Goal: Check status: Check status

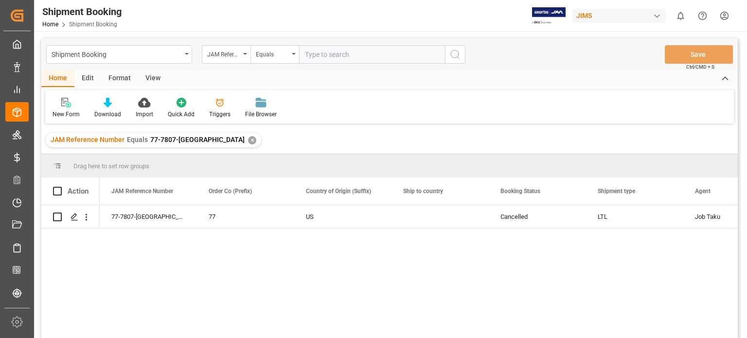
click at [248, 141] on div "✕" at bounding box center [252, 140] width 8 height 8
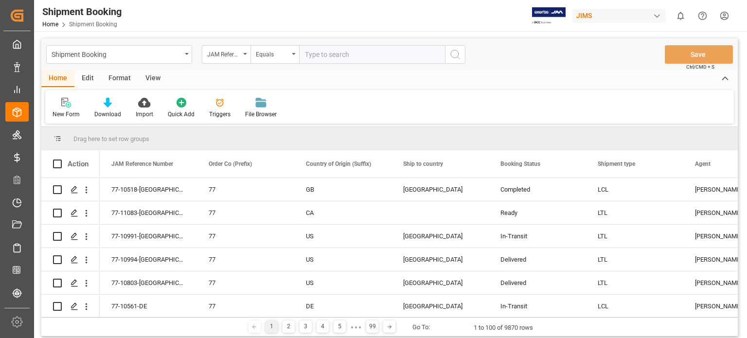
click at [329, 57] on input "text" at bounding box center [372, 54] width 146 height 18
type input "77-10953-US"
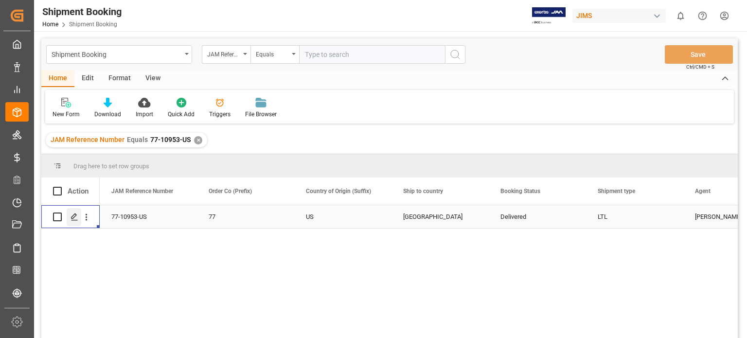
click at [75, 218] on icon "Press SPACE to select this row." at bounding box center [74, 217] width 8 height 8
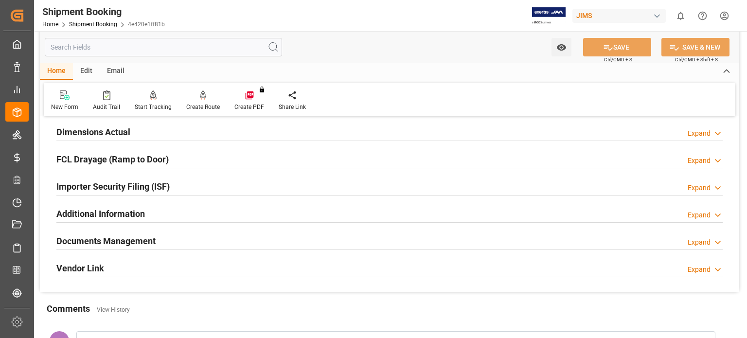
scroll to position [162, 0]
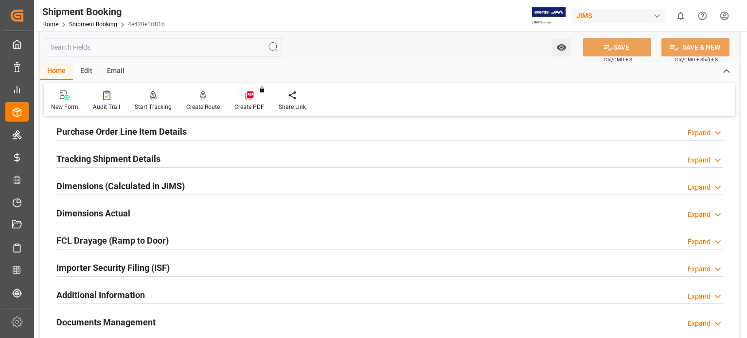
click at [111, 154] on h2 "Tracking Shipment Details" at bounding box center [108, 158] width 104 height 13
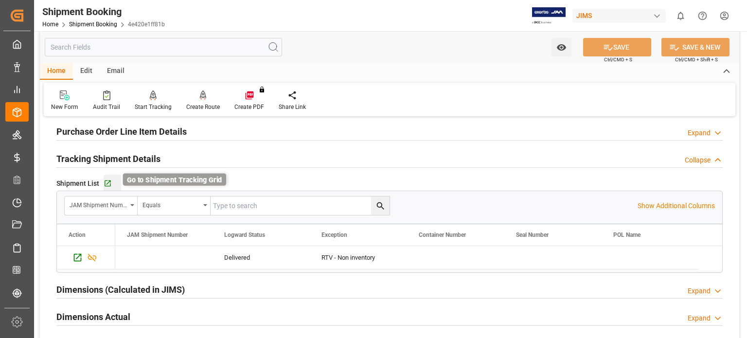
click at [105, 183] on icon "button" at bounding box center [108, 183] width 8 height 8
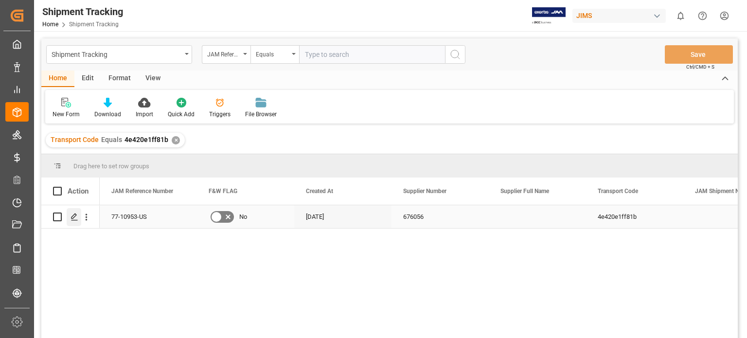
click at [76, 218] on icon "Press SPACE to select this row." at bounding box center [74, 217] width 8 height 8
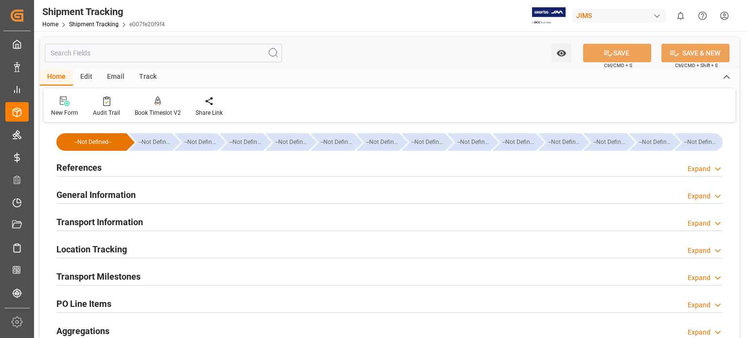
type input "[DATE] 00:00"
type input "10-09-2025 00:00"
type input "[DATE] 00:00"
type input "[DATE]"
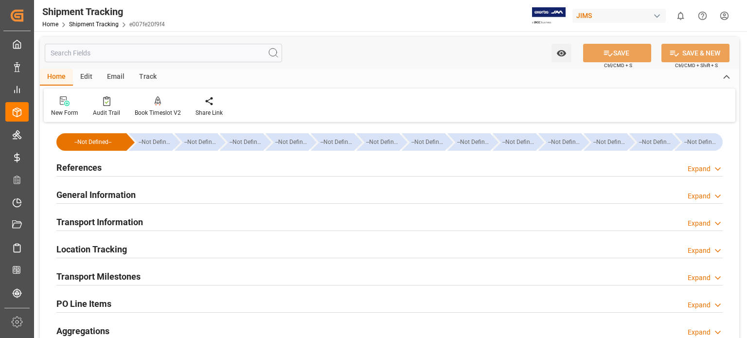
type input "12-09-2025"
type input "14-09-2025"
type input "15-09-2025"
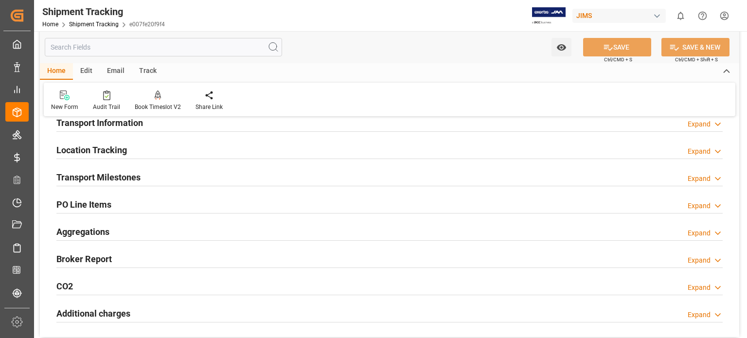
scroll to position [81, 0]
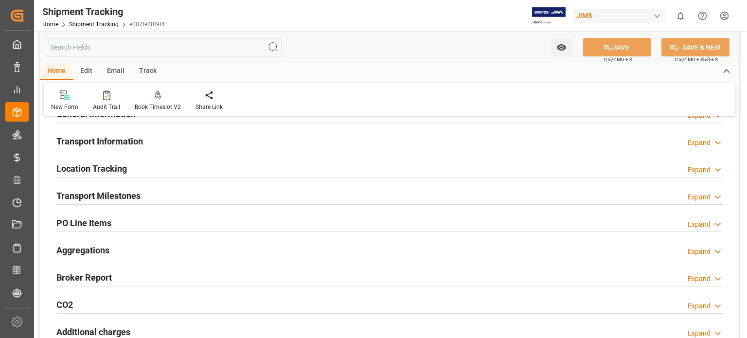
click at [119, 194] on h2 "Transport Milestones" at bounding box center [98, 195] width 84 height 13
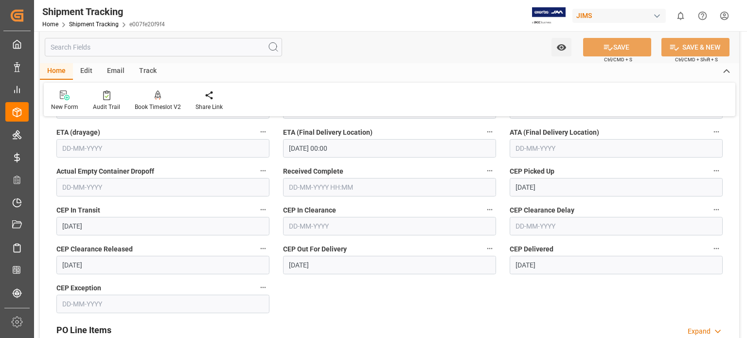
scroll to position [243, 0]
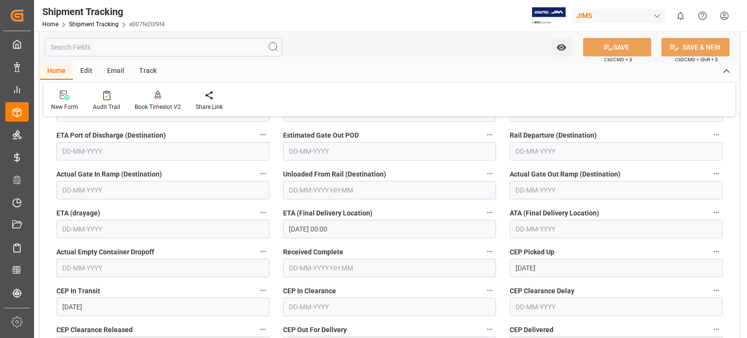
click at [525, 229] on input "text" at bounding box center [615, 229] width 213 height 18
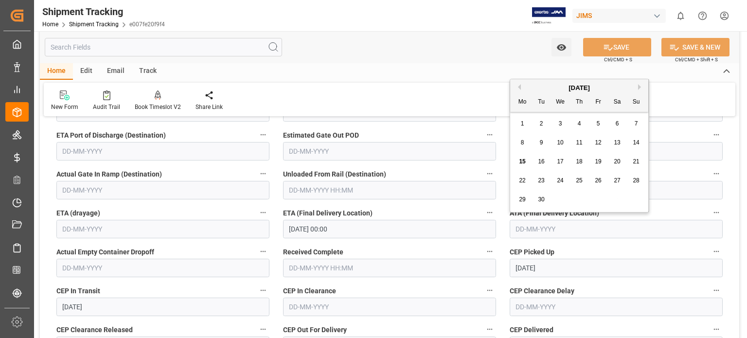
click at [526, 163] on div "15" at bounding box center [522, 162] width 12 height 12
type input "15-09-2025"
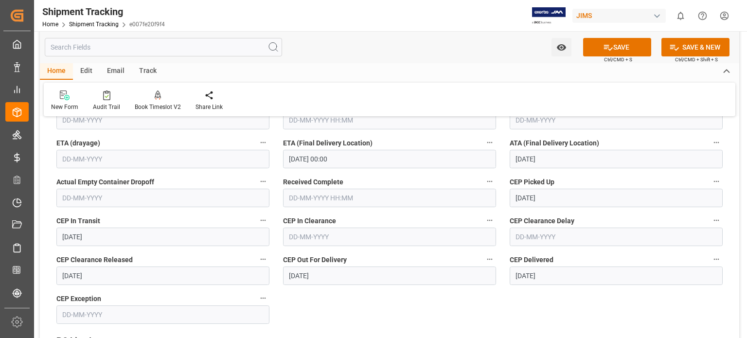
scroll to position [405, 0]
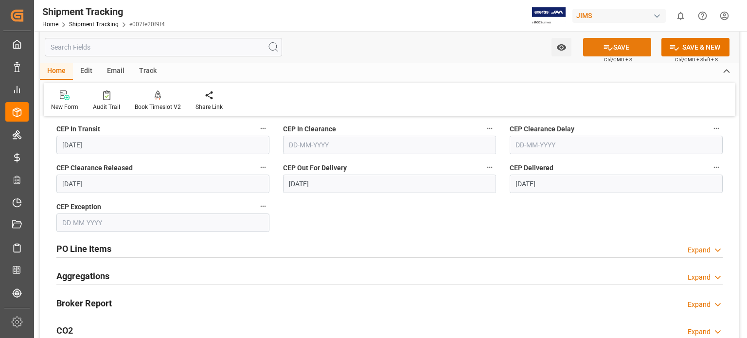
click at [614, 45] on button "SAVE" at bounding box center [617, 47] width 68 height 18
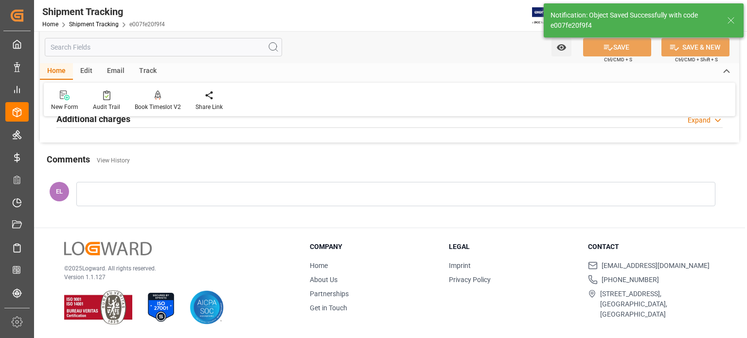
scroll to position [55, 0]
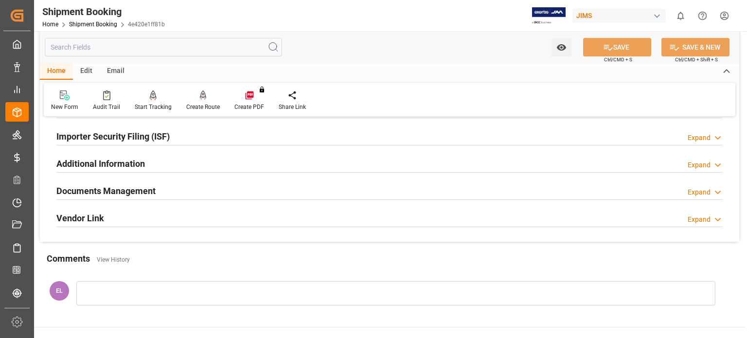
scroll to position [324, 0]
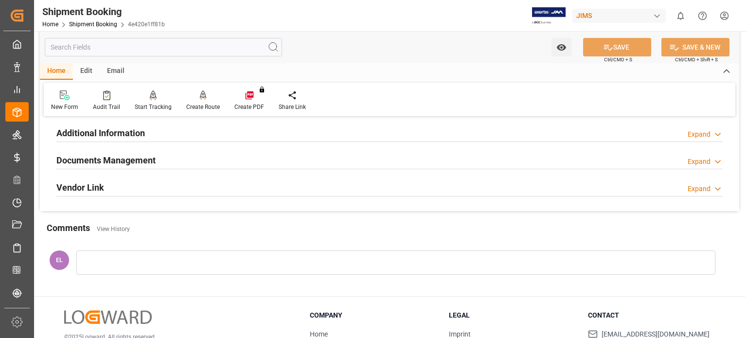
click at [116, 154] on h2 "Documents Management" at bounding box center [105, 160] width 99 height 13
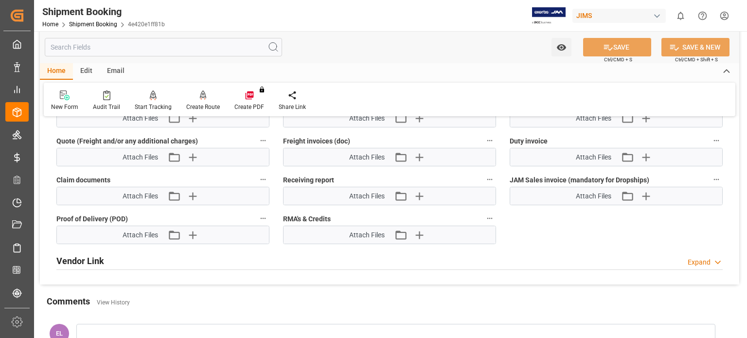
scroll to position [648, 0]
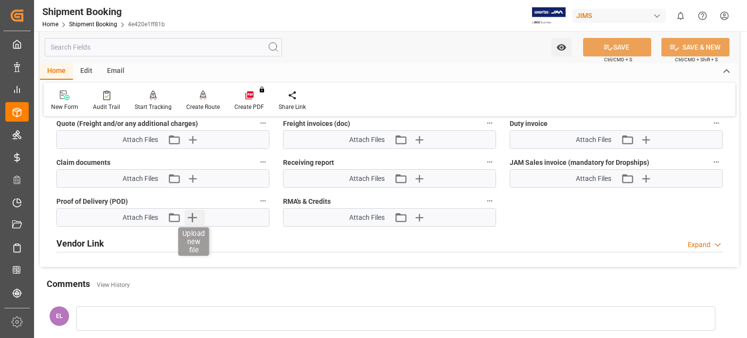
click at [196, 210] on icon "button" at bounding box center [193, 217] width 16 height 16
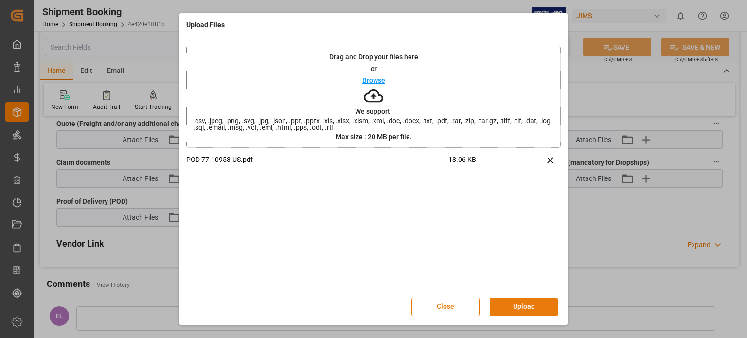
click at [524, 307] on button "Upload" at bounding box center [523, 306] width 68 height 18
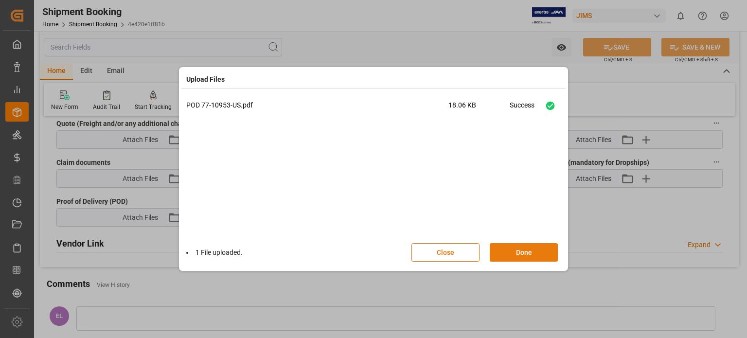
click at [521, 252] on button "Done" at bounding box center [523, 252] width 68 height 18
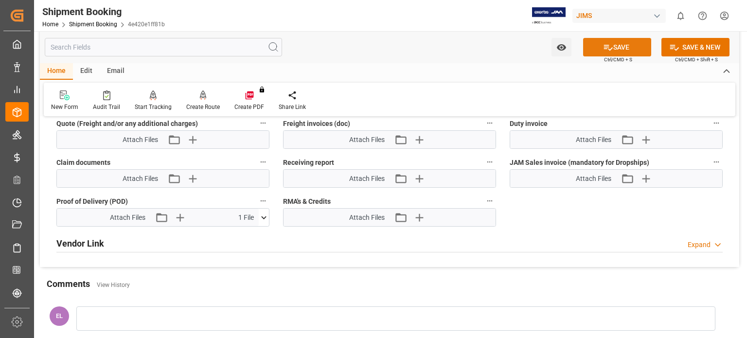
click at [613, 52] on button "SAVE" at bounding box center [617, 47] width 68 height 18
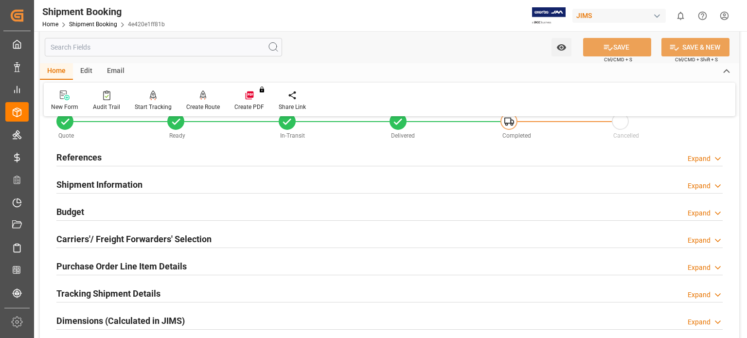
scroll to position [0, 0]
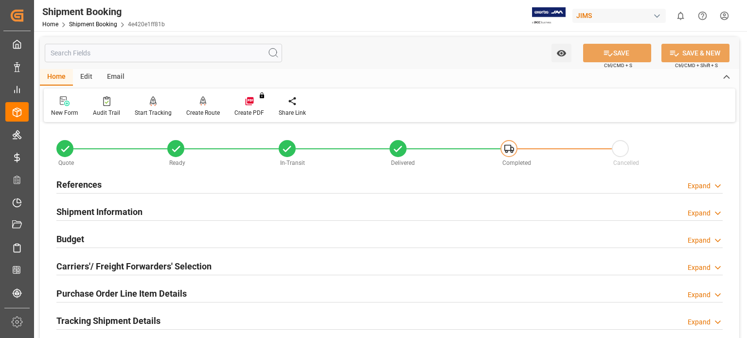
click at [80, 184] on h2 "References" at bounding box center [78, 184] width 45 height 13
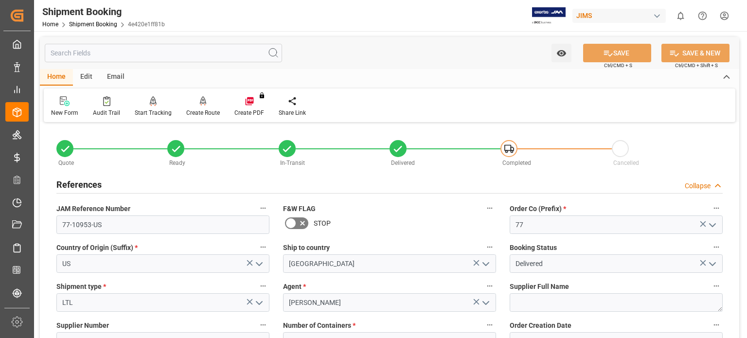
click at [80, 184] on h2 "References" at bounding box center [78, 184] width 45 height 13
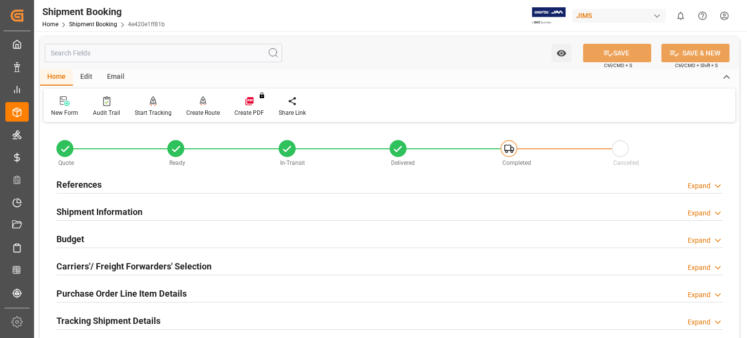
click at [76, 186] on h2 "References" at bounding box center [78, 184] width 45 height 13
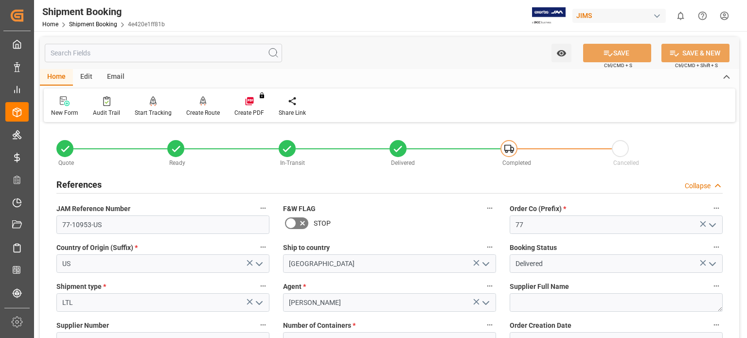
click at [76, 186] on h2 "References" at bounding box center [78, 184] width 45 height 13
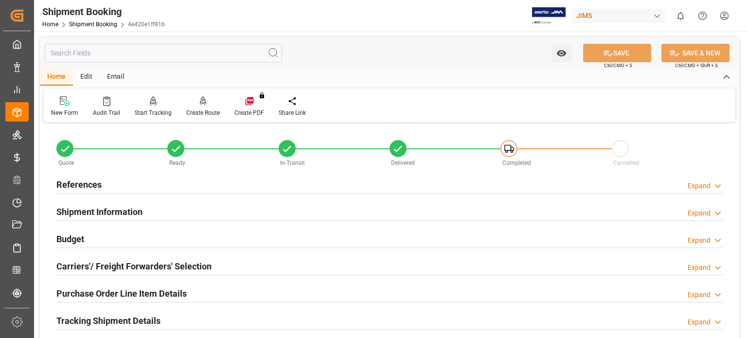
click at [70, 240] on h2 "Budget" at bounding box center [70, 238] width 28 height 13
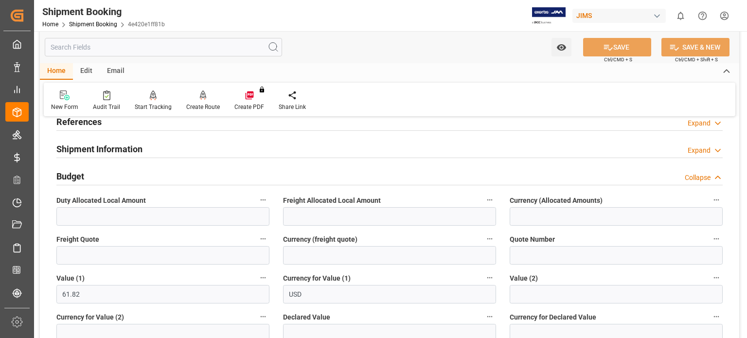
scroll to position [81, 0]
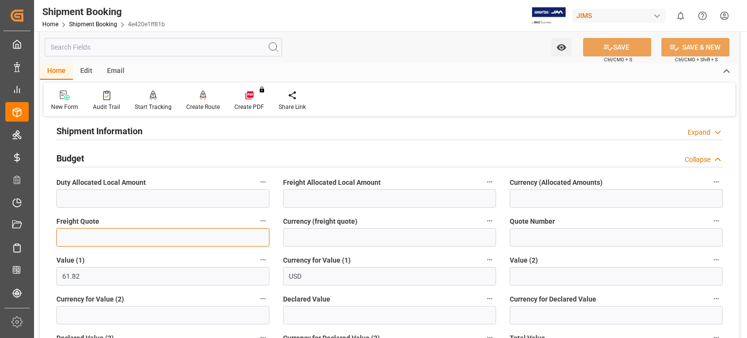
click at [84, 237] on input "text" at bounding box center [162, 237] width 213 height 18
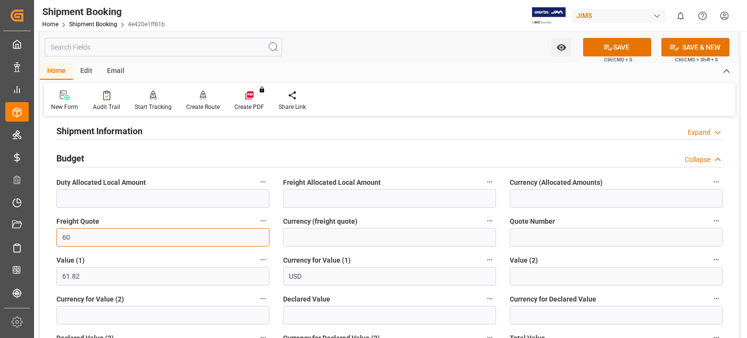
type input "60"
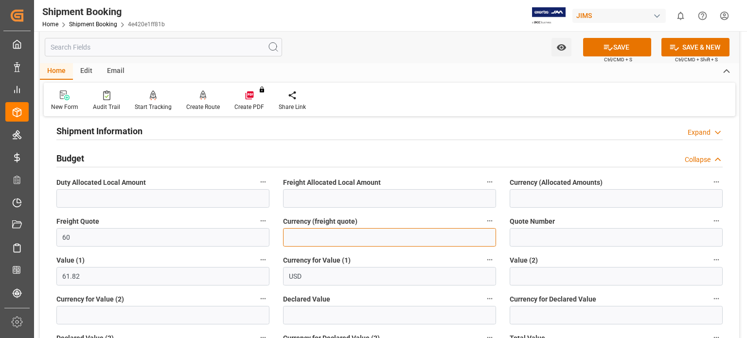
click at [315, 237] on input at bounding box center [389, 237] width 213 height 18
type input "USD"
click at [615, 48] on button "SAVE" at bounding box center [617, 47] width 68 height 18
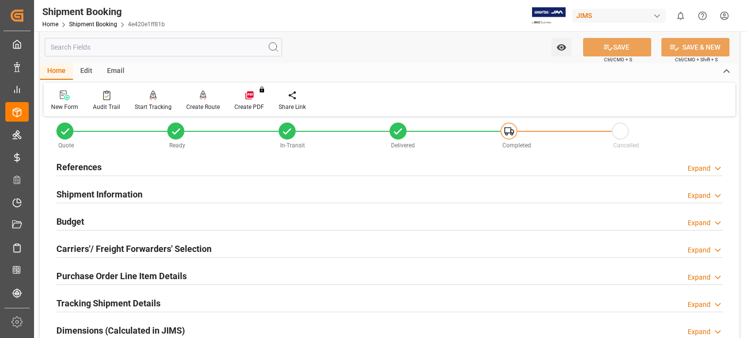
scroll to position [0, 0]
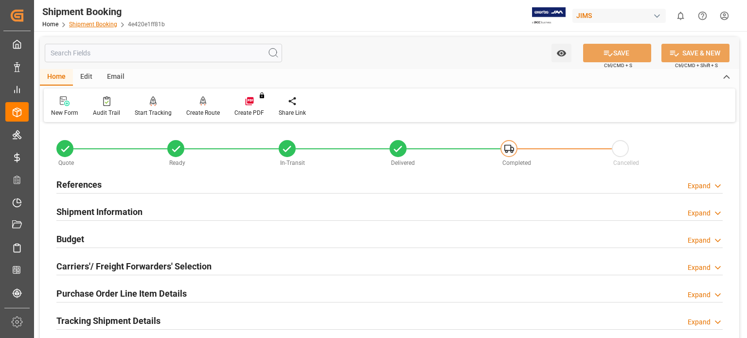
click at [94, 23] on link "Shipment Booking" at bounding box center [93, 24] width 48 height 7
